Goal: Navigation & Orientation: Understand site structure

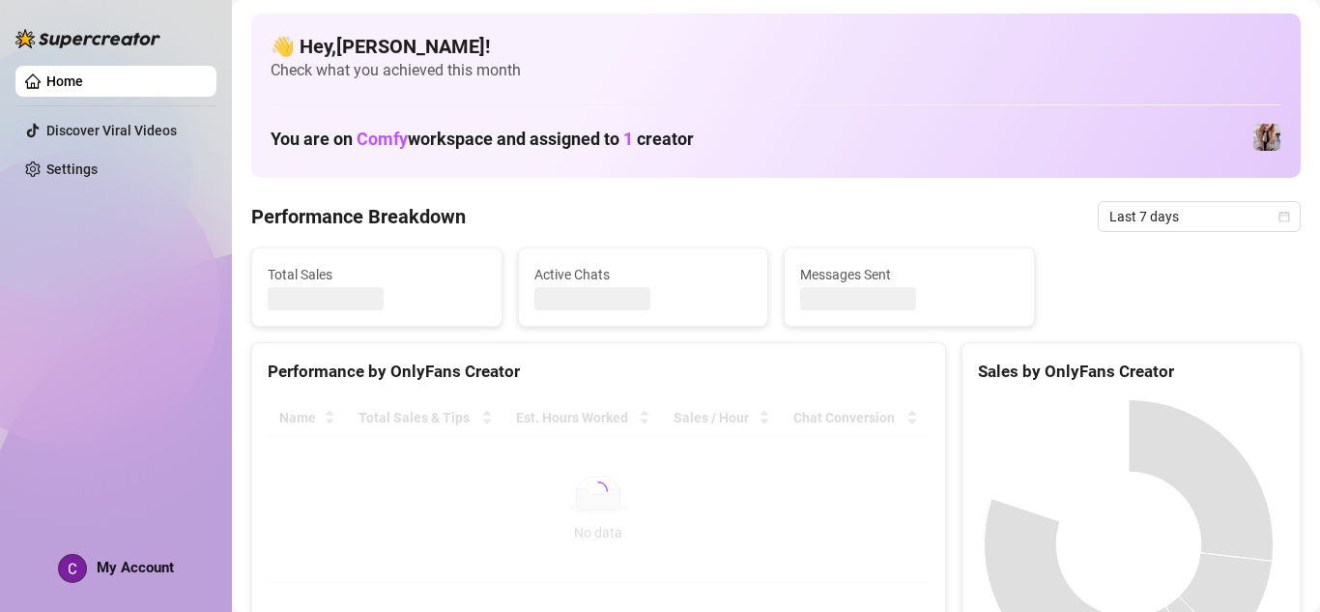
scroll to position [97, 0]
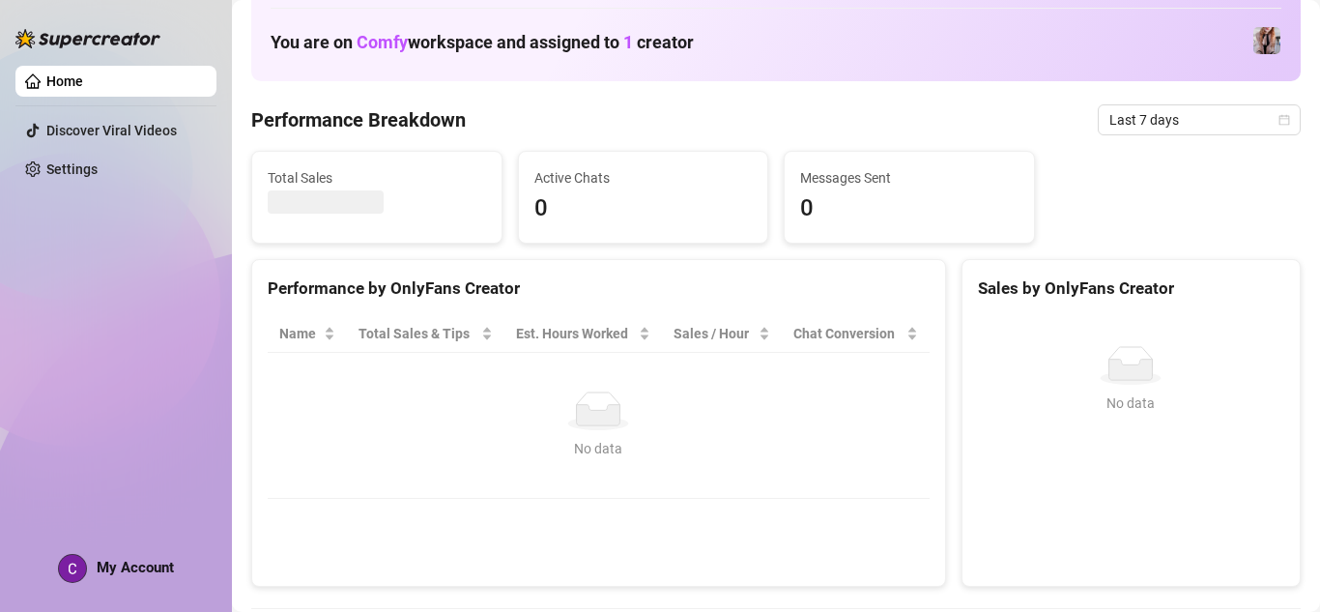
click at [1083, 291] on div "Sales by OnlyFans Creator" at bounding box center [1131, 288] width 306 height 26
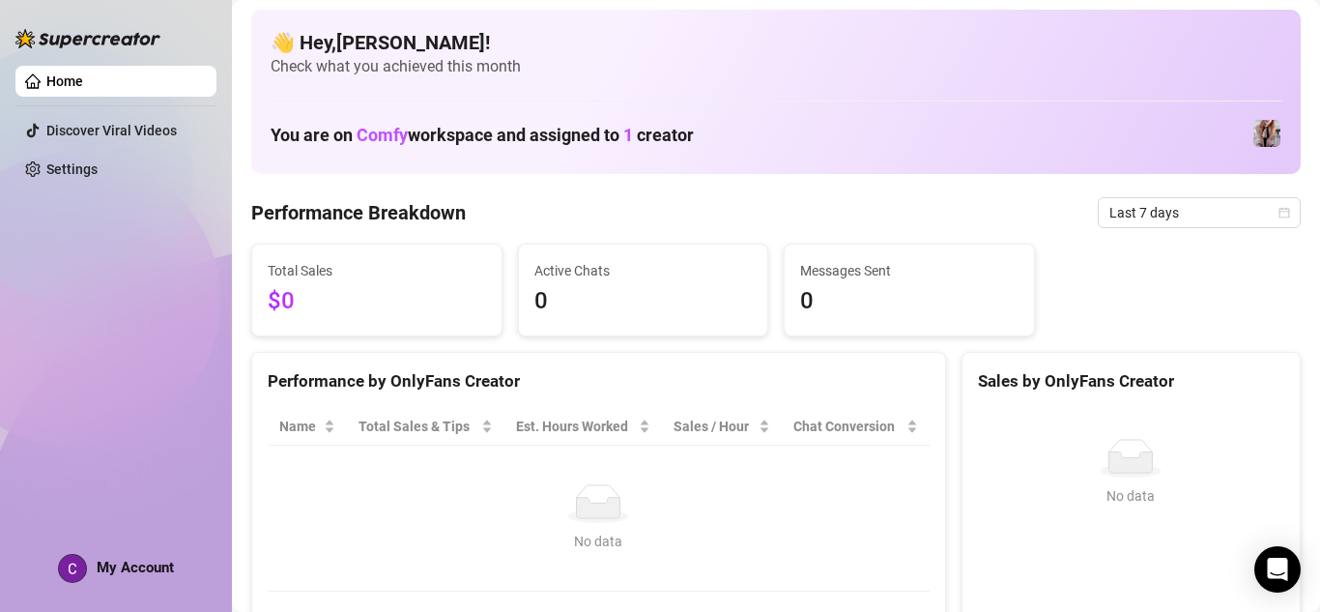
scroll to position [0, 0]
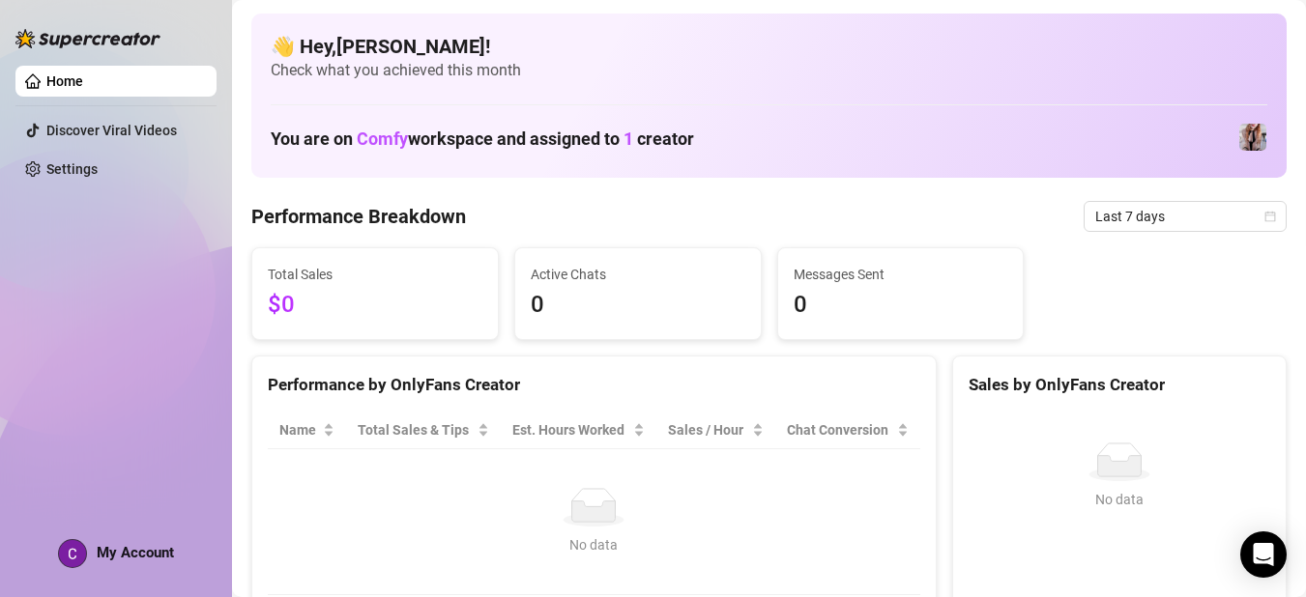
click at [1261, 131] on img at bounding box center [1252, 137] width 27 height 27
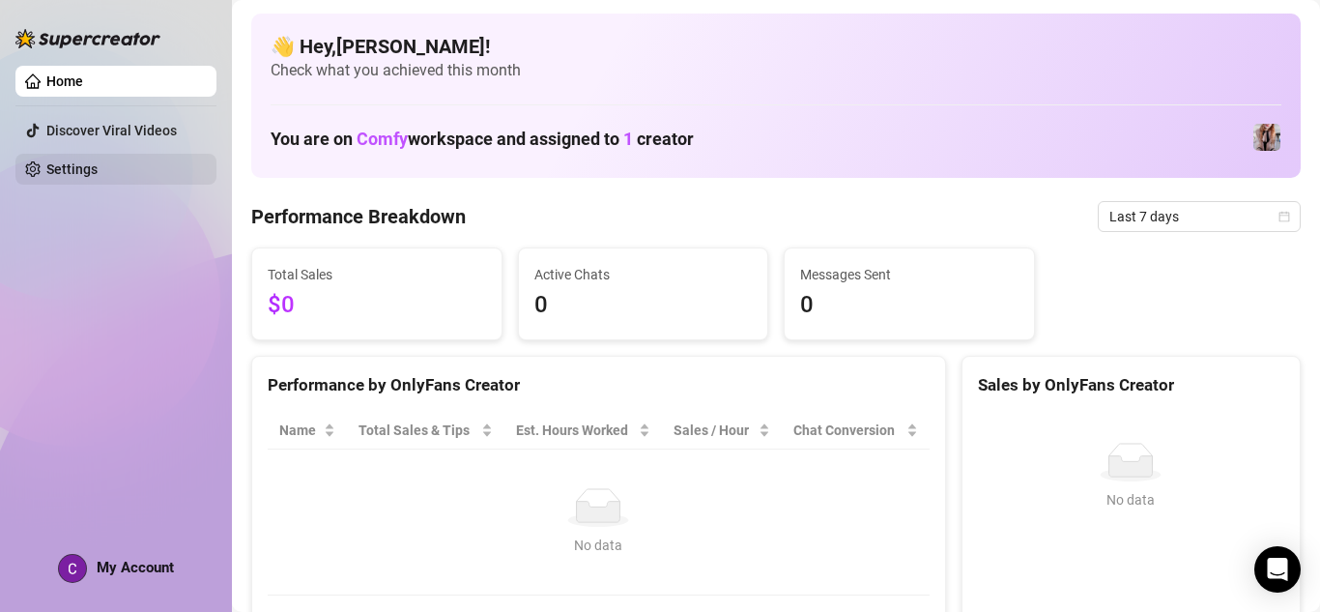
click at [98, 161] on link "Settings" at bounding box center [71, 168] width 51 height 15
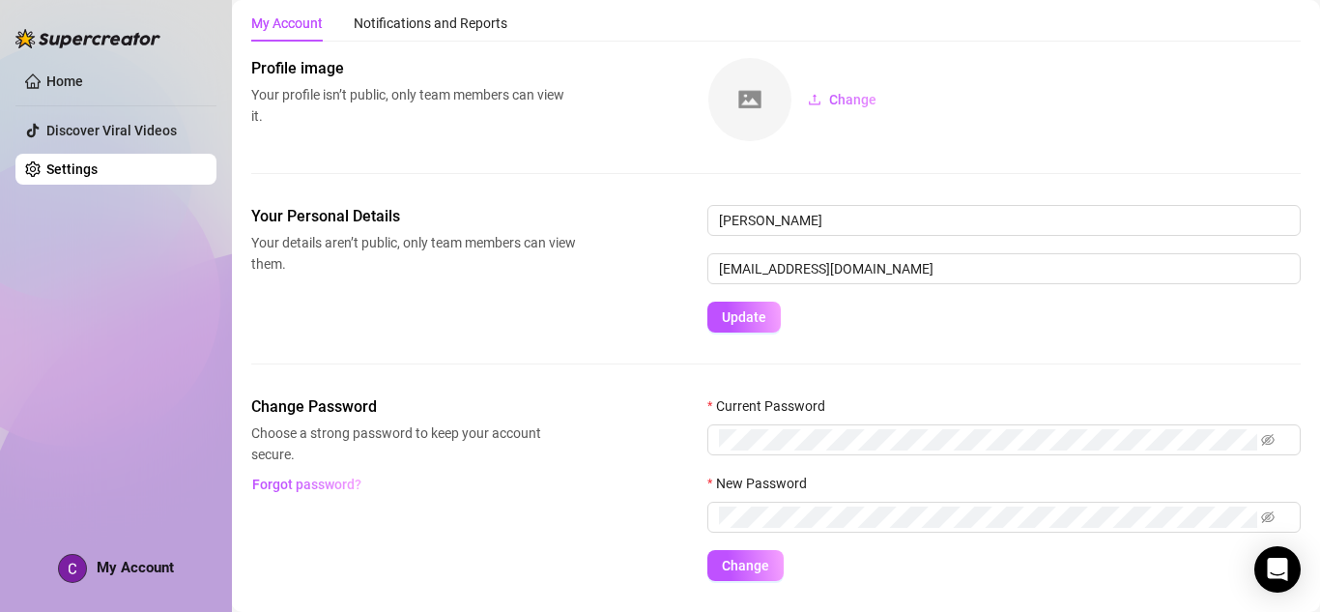
scroll to position [105, 0]
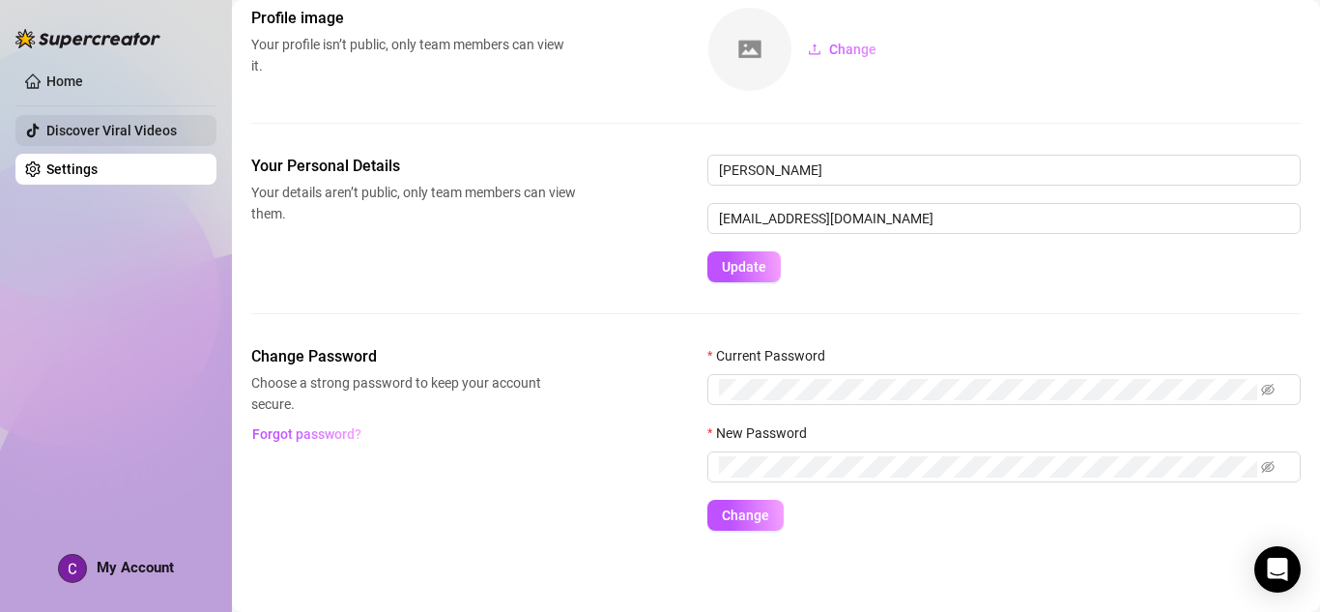
click at [177, 134] on link "Discover Viral Videos" at bounding box center [111, 130] width 130 height 15
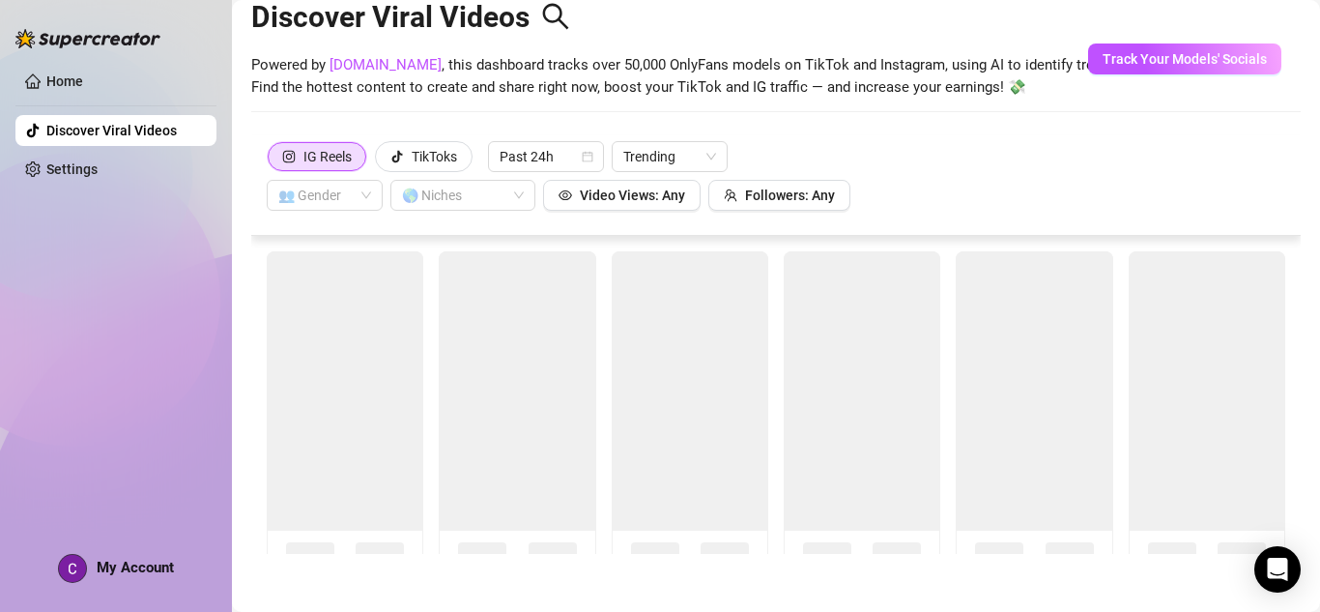
scroll to position [43, 0]
click at [98, 161] on link "Settings" at bounding box center [71, 168] width 51 height 15
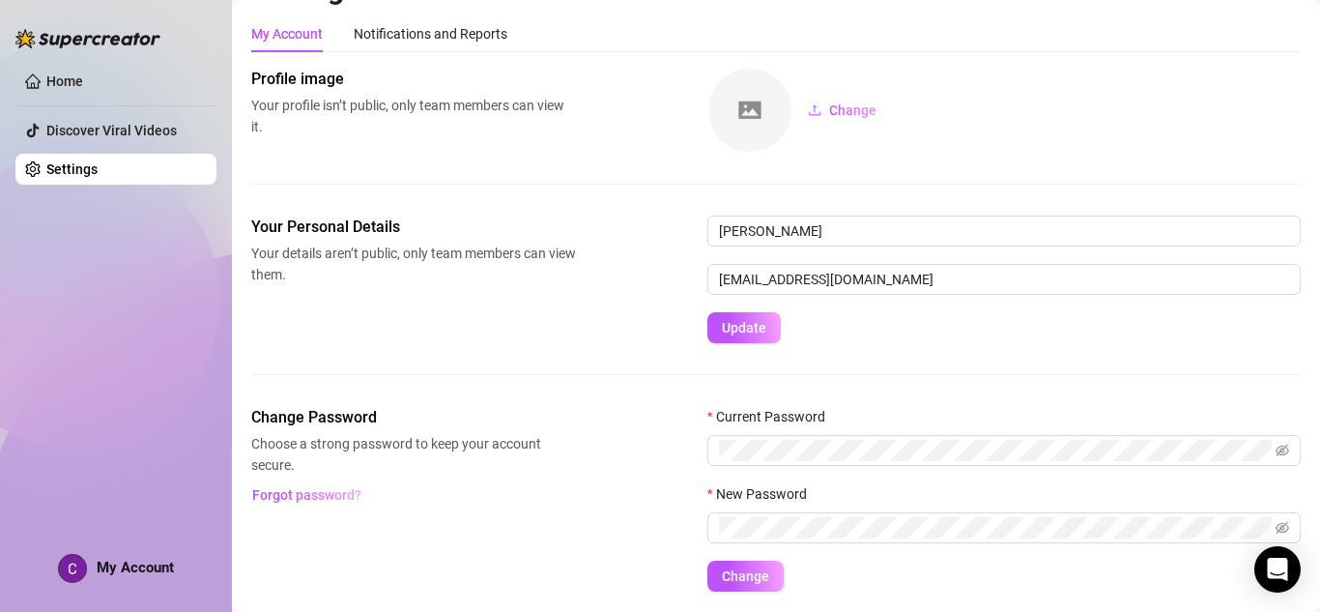
scroll to position [105, 0]
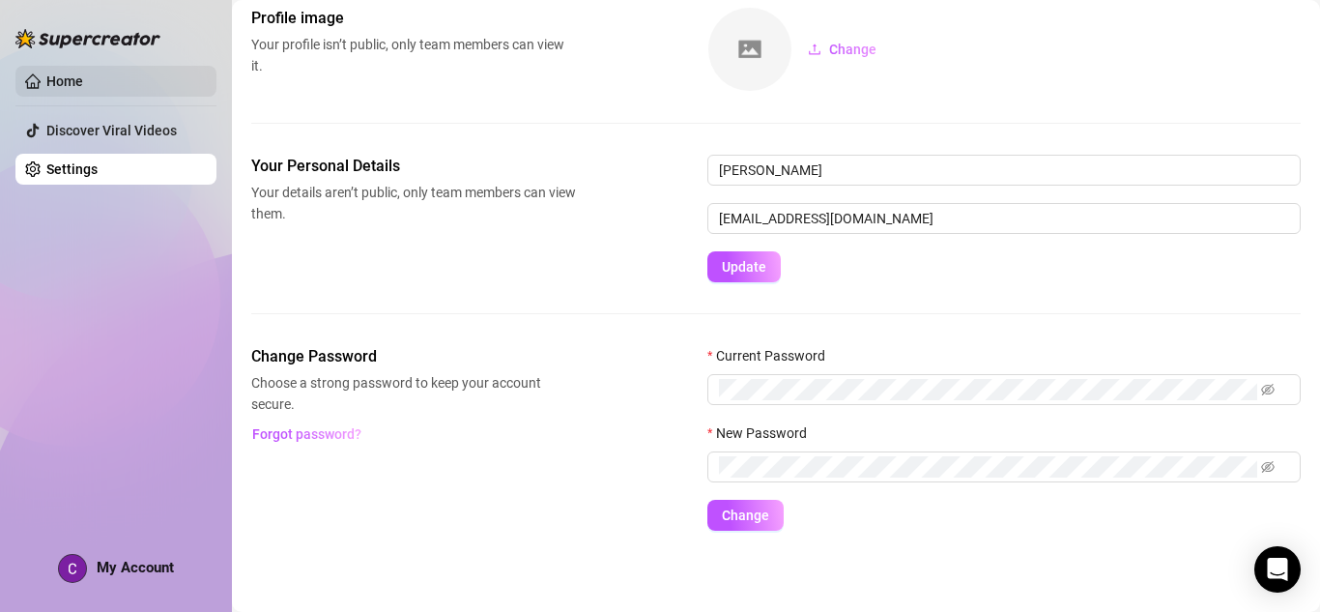
click at [83, 79] on link "Home" at bounding box center [64, 80] width 37 height 15
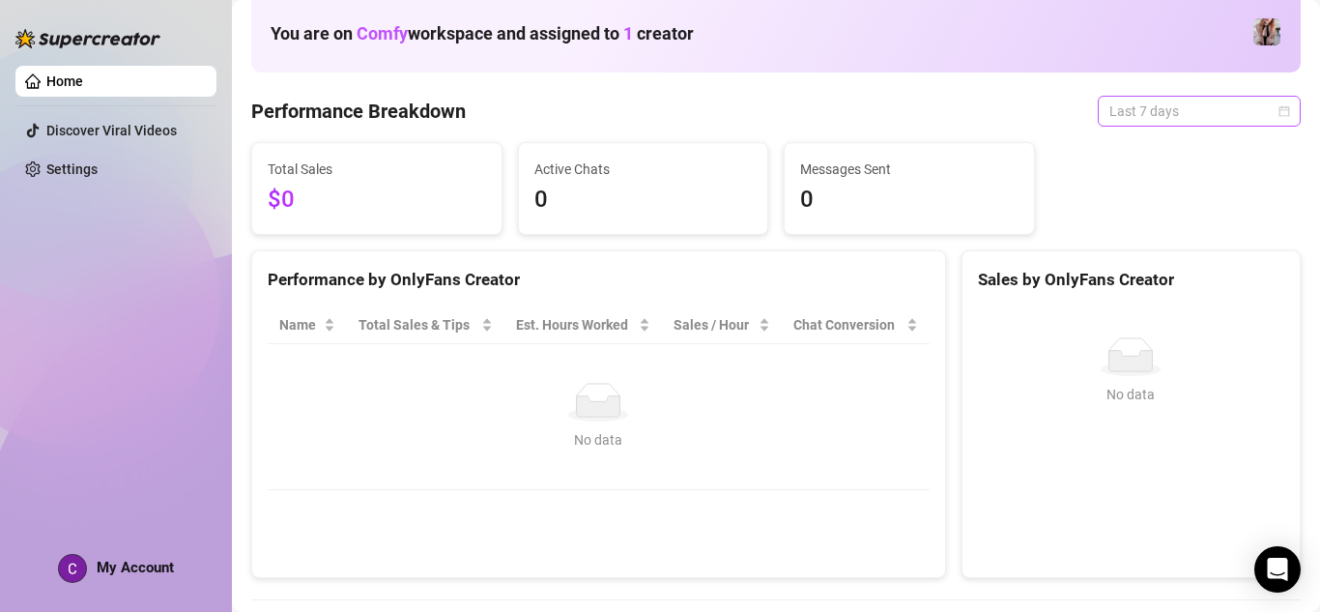
click at [1185, 101] on span "Last 7 days" at bounding box center [1200, 111] width 180 height 29
click at [1183, 103] on span "Last 7 days" at bounding box center [1200, 111] width 180 height 29
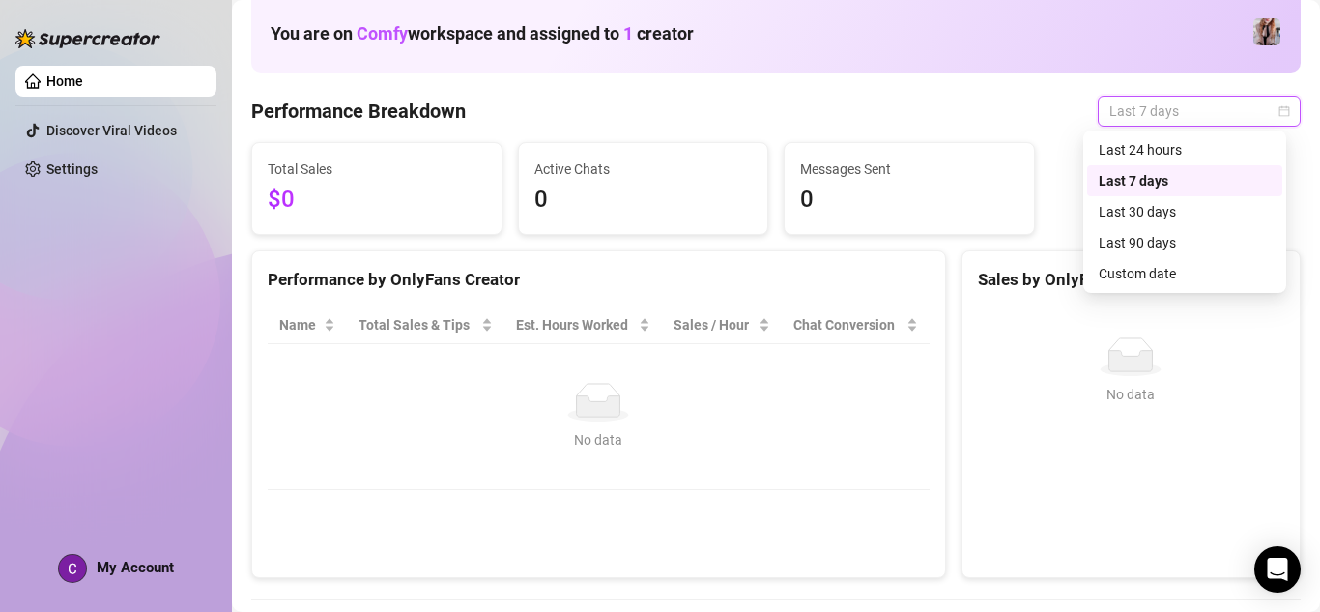
click at [1183, 103] on span "Last 7 days" at bounding box center [1200, 111] width 180 height 29
click at [1155, 156] on div "Last 24 hours" at bounding box center [1185, 149] width 172 height 21
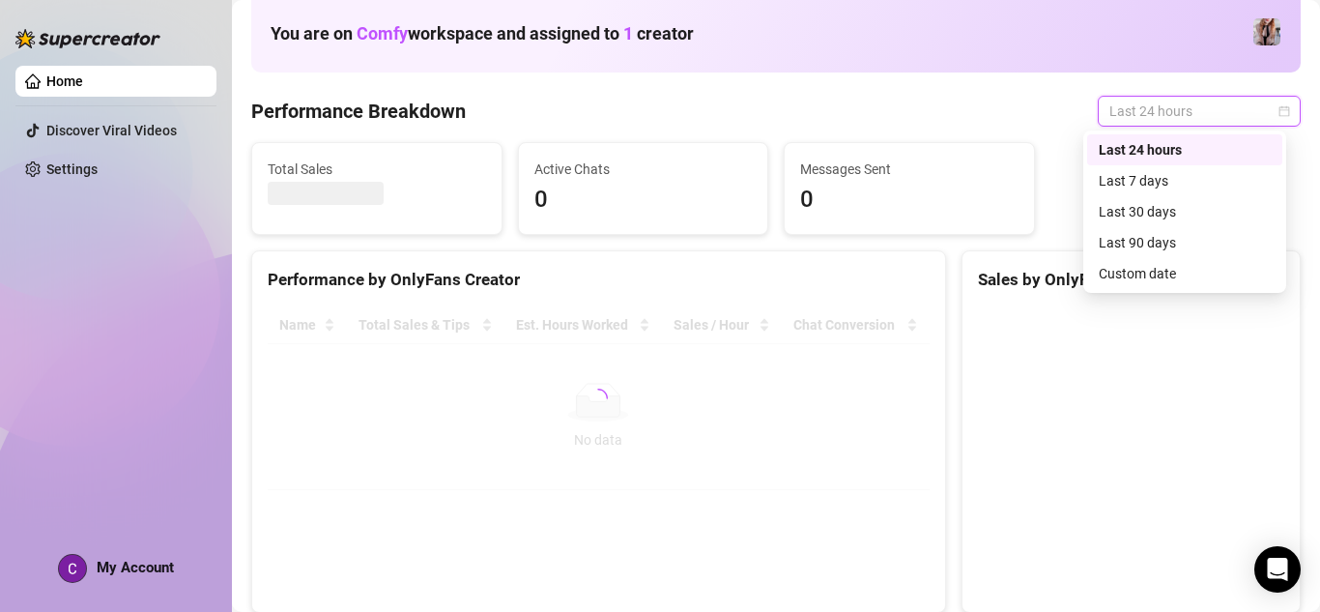
click at [1149, 122] on span "Last 24 hours" at bounding box center [1200, 111] width 180 height 29
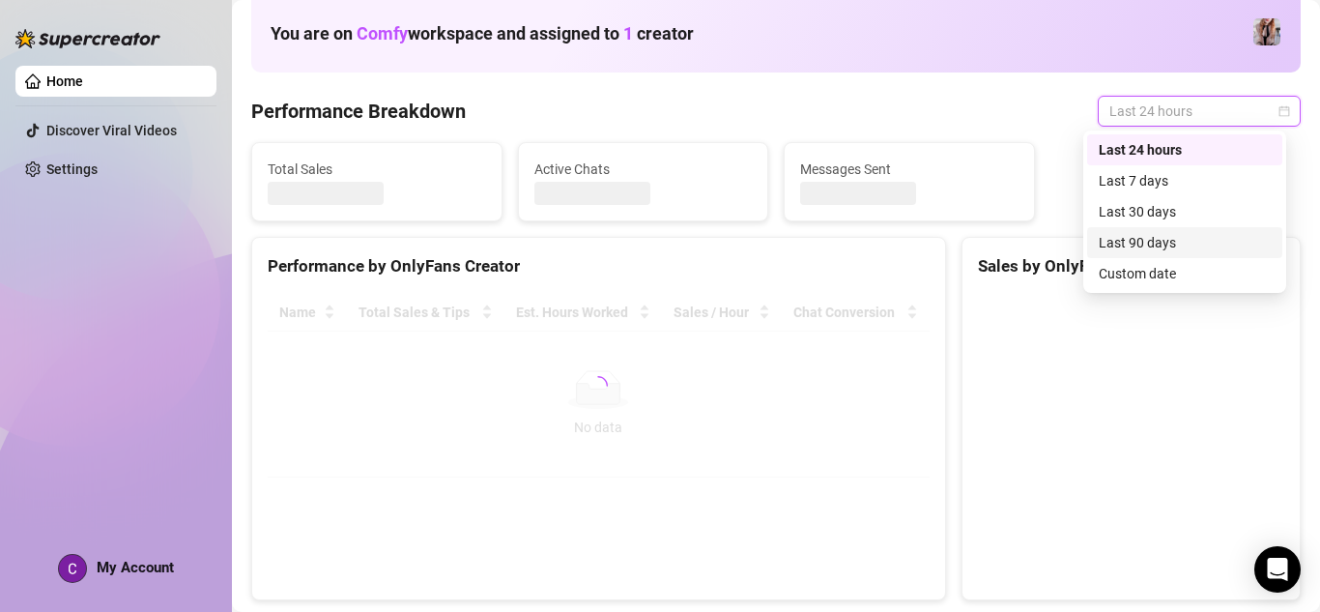
click at [1141, 235] on div "Last 90 days" at bounding box center [1185, 242] width 172 height 21
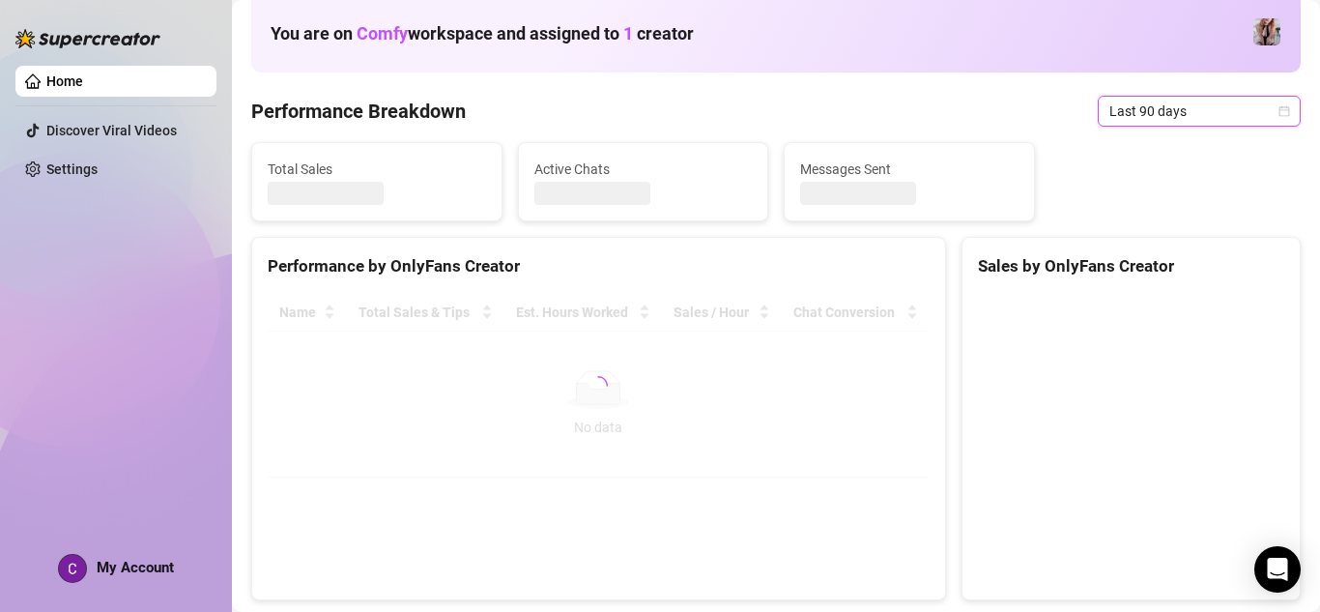
click at [404, 28] on span "Comfy" at bounding box center [382, 33] width 51 height 20
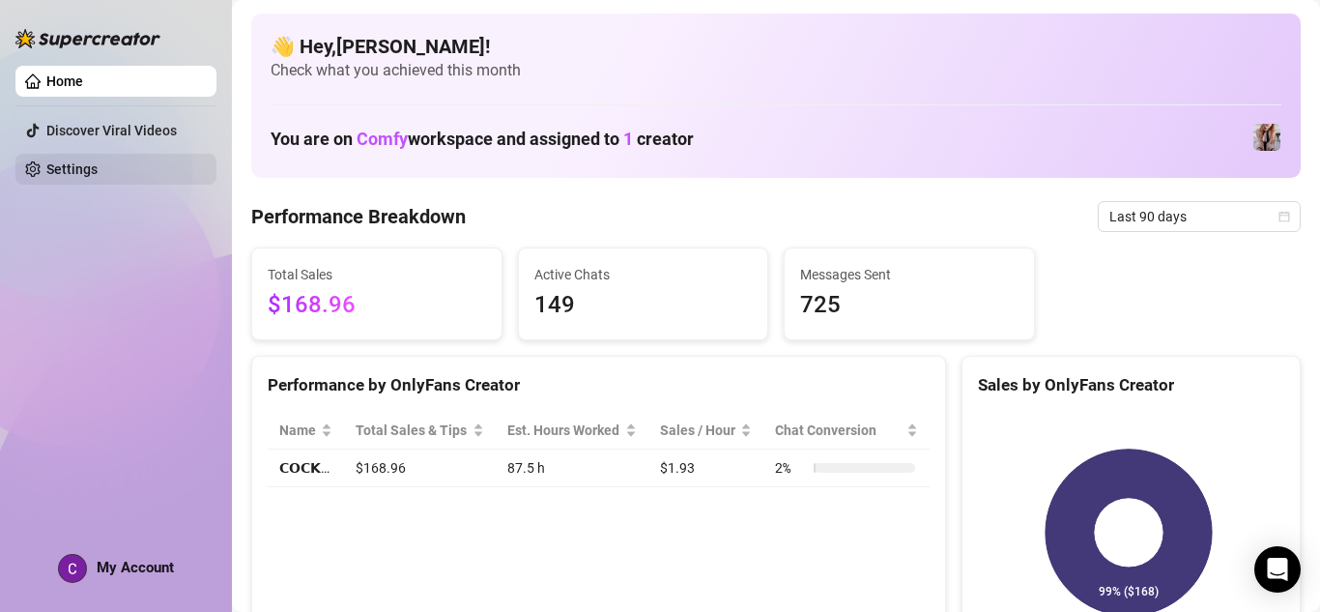
click at [63, 165] on link "Settings" at bounding box center [71, 168] width 51 height 15
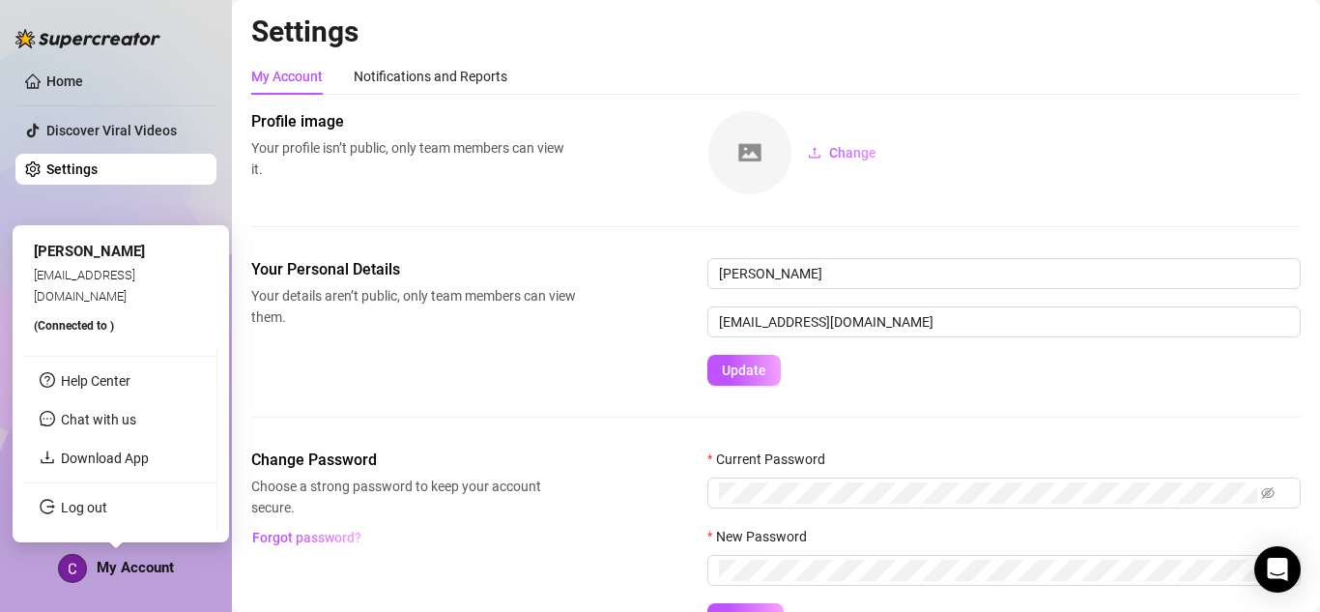
click at [115, 566] on span "My Account" at bounding box center [135, 567] width 77 height 17
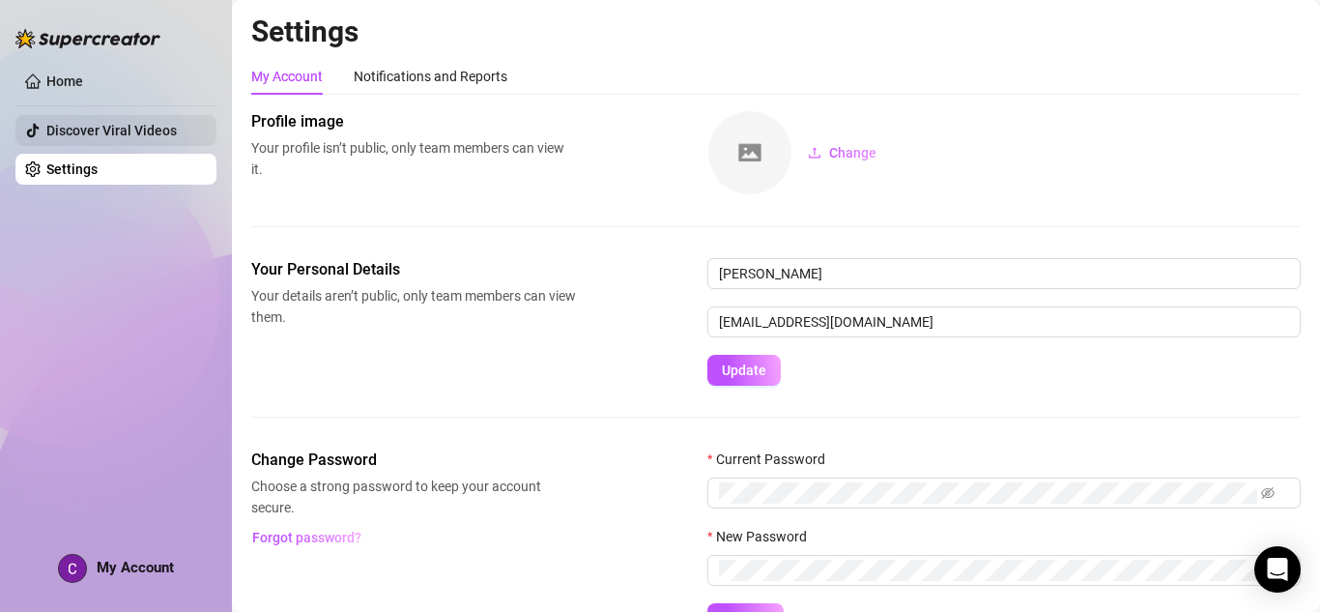
click at [175, 131] on link "Discover Viral Videos" at bounding box center [111, 130] width 130 height 15
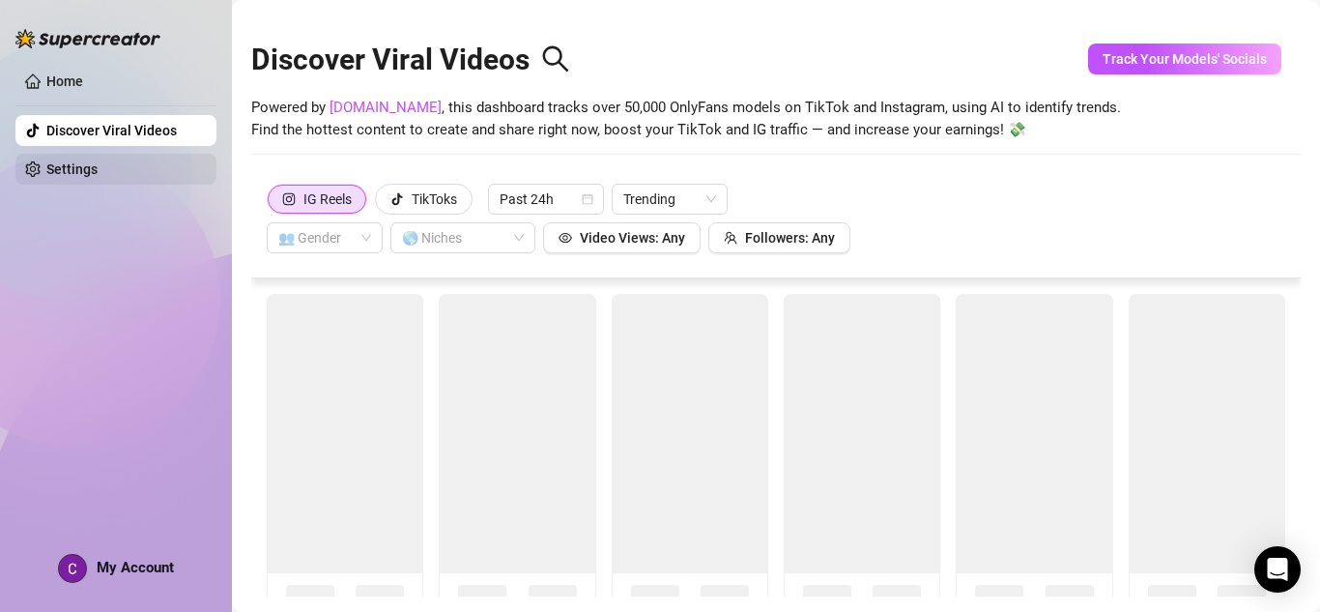
click at [98, 169] on link "Settings" at bounding box center [71, 168] width 51 height 15
